Goal: Information Seeking & Learning: Learn about a topic

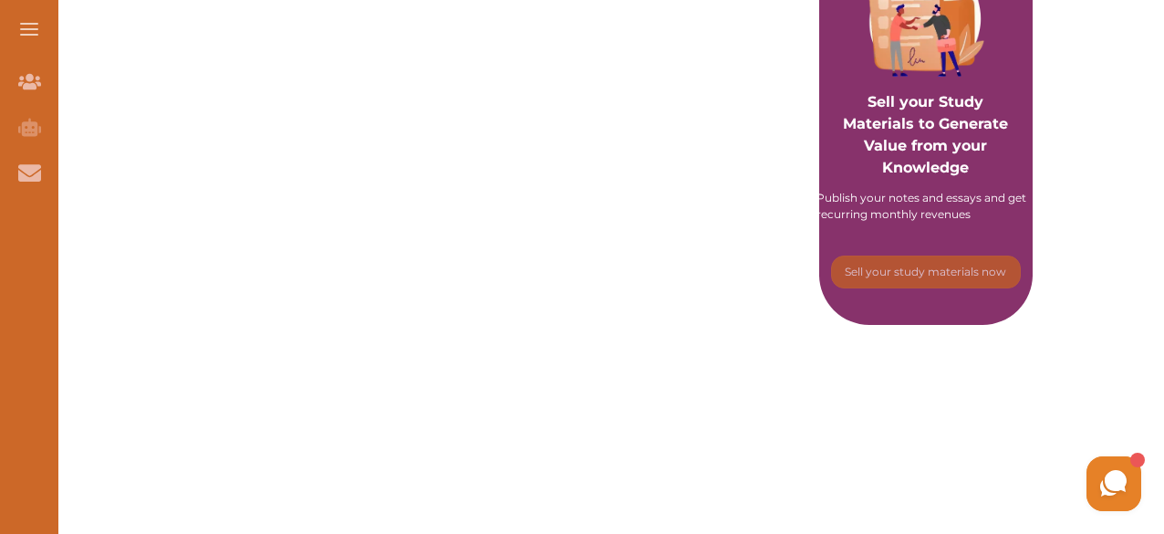
scroll to position [331, 0]
